Goal: Find specific page/section: Find specific page/section

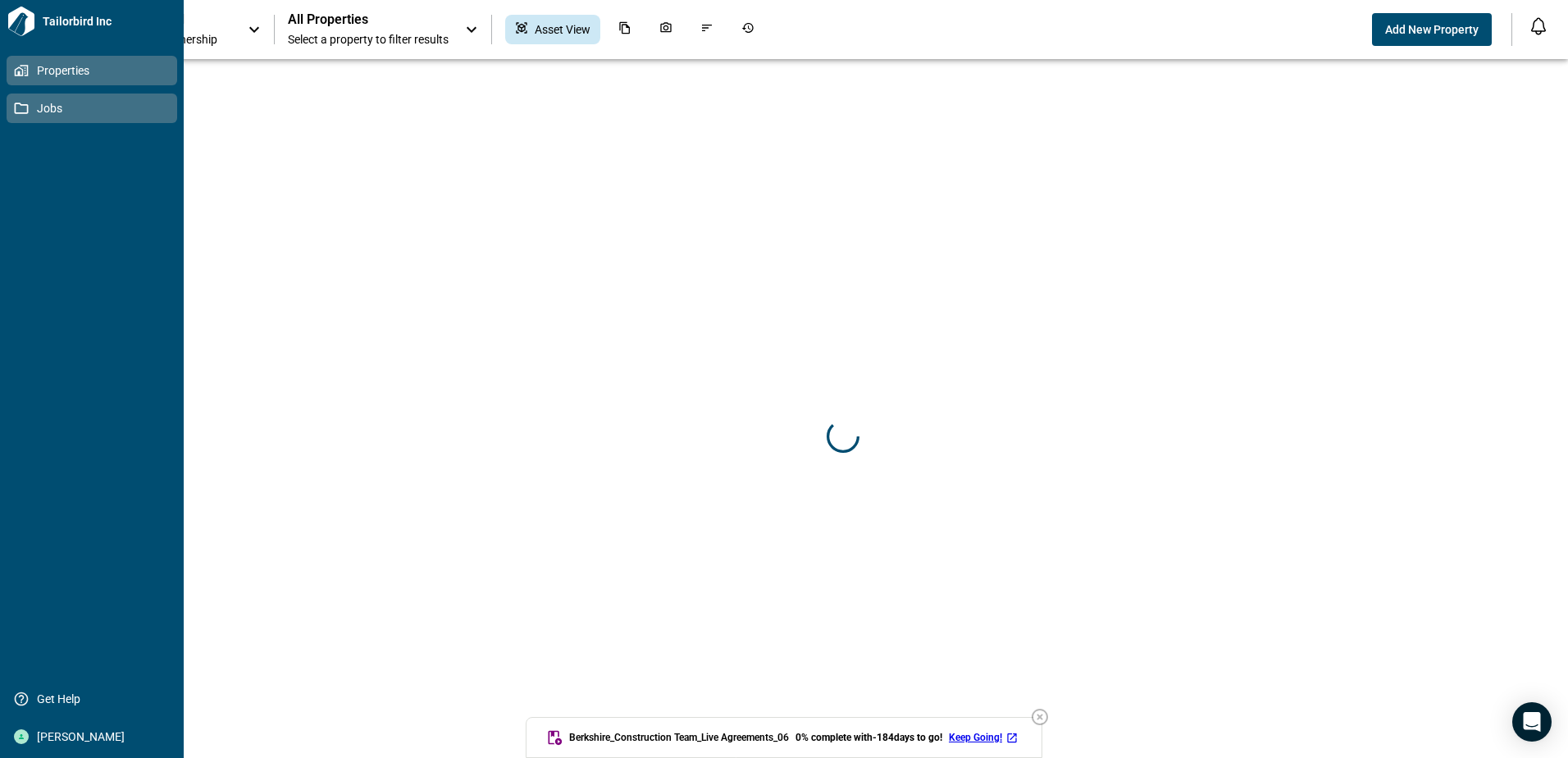
click at [46, 112] on span "Jobs" at bounding box center [95, 108] width 133 height 17
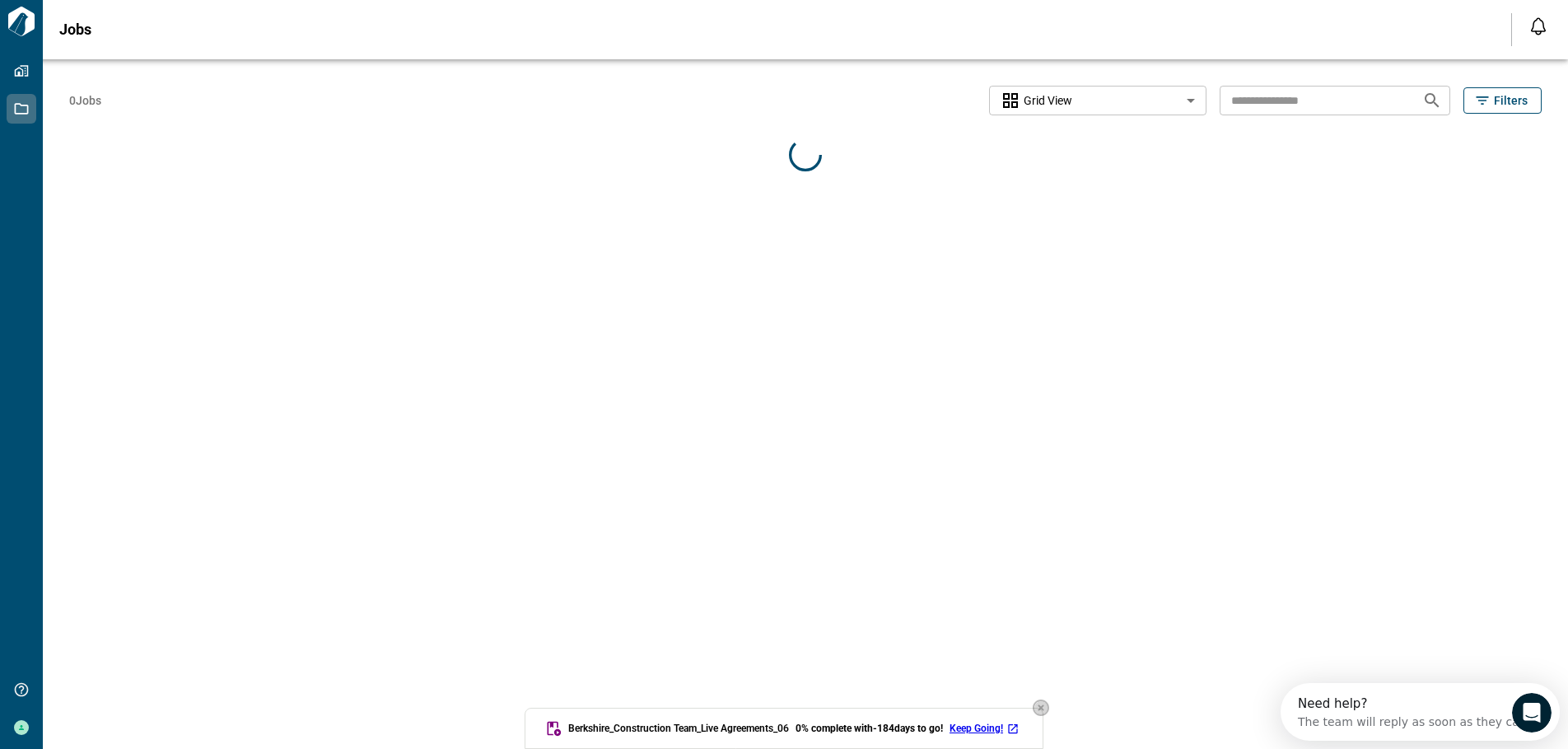
click at [1047, 709] on icon "button" at bounding box center [1041, 707] width 17 height 17
